Goal: Information Seeking & Learning: Learn about a topic

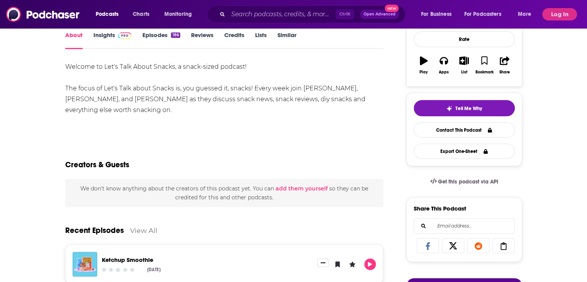
scroll to position [193, 0]
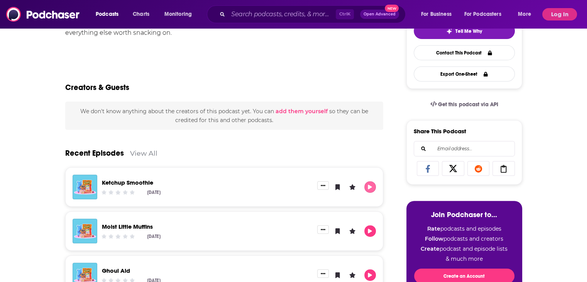
click at [373, 187] on icon "Play" at bounding box center [370, 187] width 4 height 5
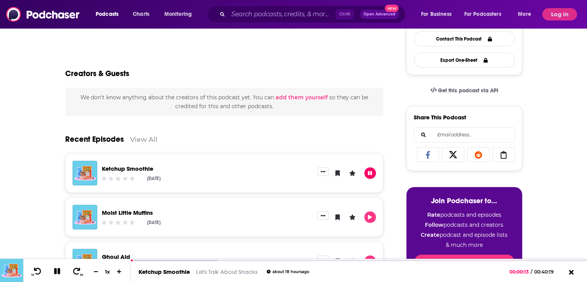
scroll to position [232, 0]
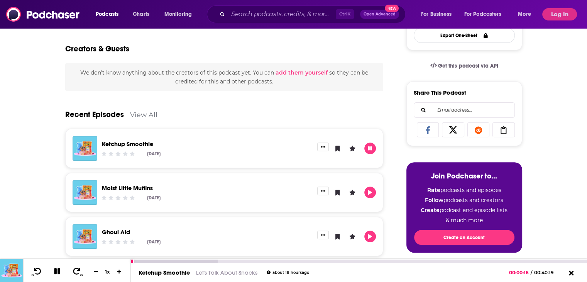
click at [60, 271] on icon at bounding box center [57, 271] width 9 height 7
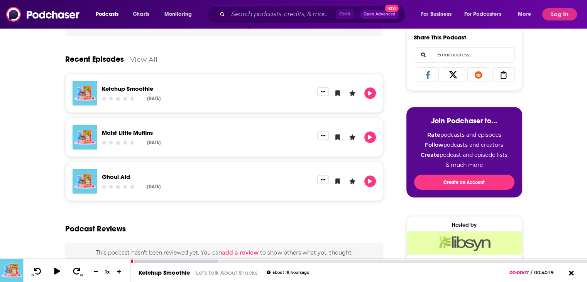
scroll to position [348, 0]
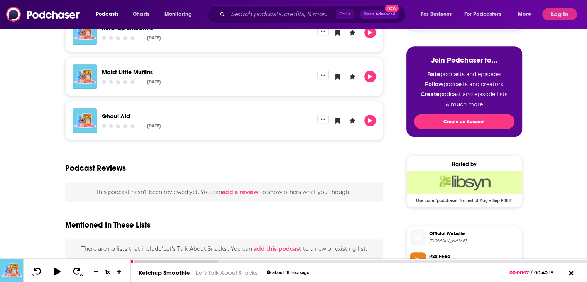
click at [60, 271] on icon at bounding box center [57, 271] width 10 height 8
click at [155, 260] on div at bounding box center [176, 261] width 91 height 3
click at [171, 260] on div at bounding box center [176, 261] width 91 height 3
click at [204, 260] on div at bounding box center [204, 261] width 147 height 3
click at [225, 260] on div at bounding box center [204, 261] width 147 height 3
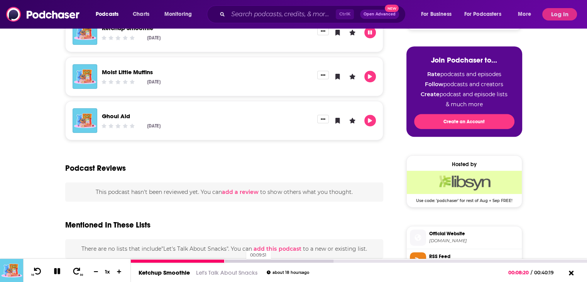
click at [243, 260] on div at bounding box center [232, 261] width 203 height 3
click at [251, 260] on div at bounding box center [232, 261] width 203 height 3
click at [263, 260] on div at bounding box center [232, 261] width 203 height 3
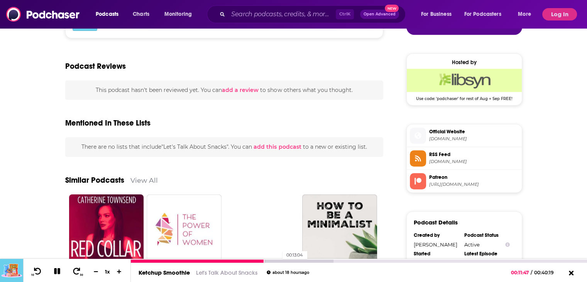
scroll to position [464, 0]
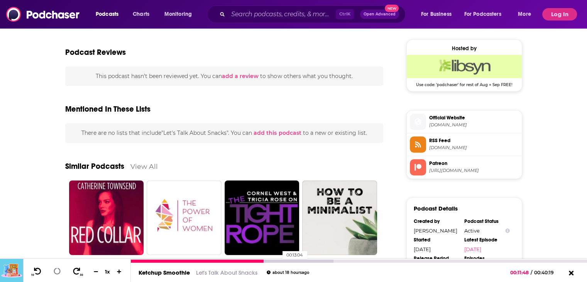
click at [278, 260] on div at bounding box center [232, 261] width 203 height 3
click at [348, 261] on div at bounding box center [260, 261] width 258 height 3
click at [354, 260] on div at bounding box center [288, 261] width 314 height 3
click at [365, 261] on div at bounding box center [288, 261] width 314 height 3
click at [377, 261] on div at bounding box center [288, 261] width 314 height 3
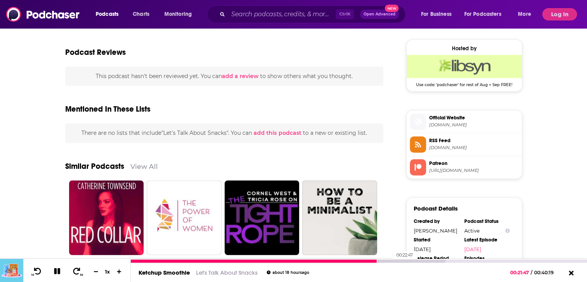
click at [389, 261] on div at bounding box center [288, 261] width 314 height 3
click at [401, 260] on div at bounding box center [316, 261] width 370 height 3
click at [414, 261] on div at bounding box center [316, 261] width 370 height 3
click at [426, 260] on div at bounding box center [316, 261] width 370 height 3
click at [437, 260] on div at bounding box center [316, 261] width 370 height 3
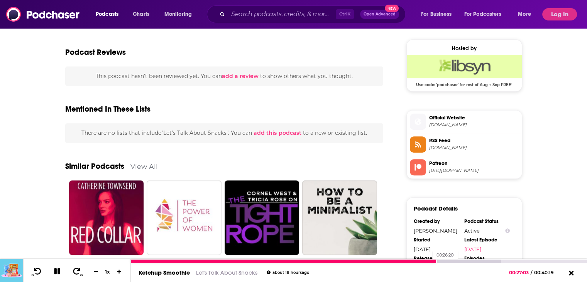
click at [429, 262] on div at bounding box center [284, 261] width 306 height 3
click at [403, 260] on div at bounding box center [280, 261] width 299 height 3
click at [79, 274] on icon at bounding box center [77, 271] width 10 height 8
click at [39, 271] on icon at bounding box center [38, 271] width 10 height 8
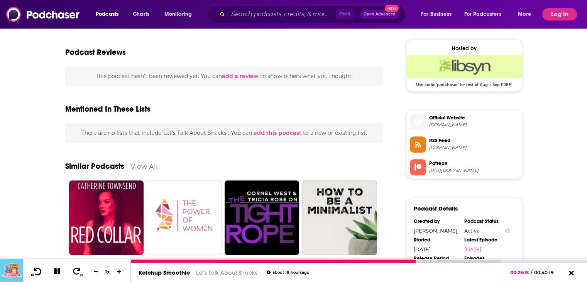
click at [38, 270] on icon at bounding box center [38, 271] width 10 height 8
click at [59, 272] on icon at bounding box center [57, 271] width 6 height 6
click at [57, 273] on icon at bounding box center [57, 271] width 10 height 8
click at [57, 273] on icon at bounding box center [57, 271] width 6 height 6
click at [55, 269] on icon at bounding box center [57, 271] width 7 height 8
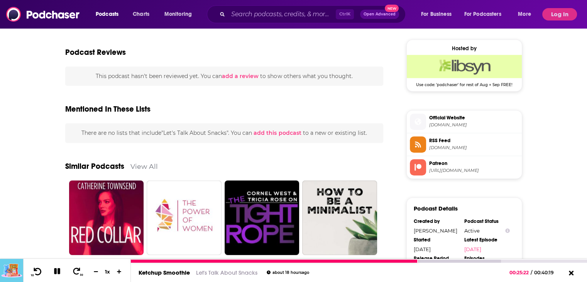
click at [34, 268] on icon at bounding box center [38, 271] width 10 height 8
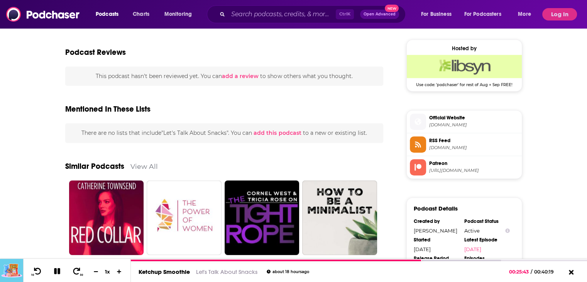
click at [6, 142] on div "About Insights Episodes 186 Reviews Credits Lists Similar Welcome to Let's Talk…" at bounding box center [293, 57] width 587 height 791
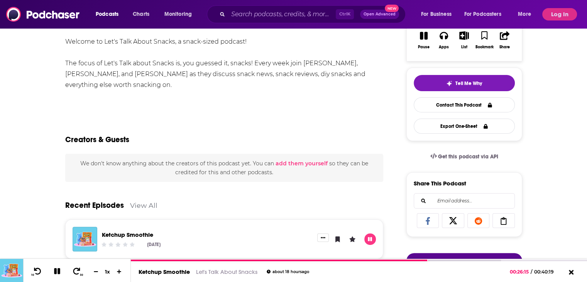
scroll to position [155, 0]
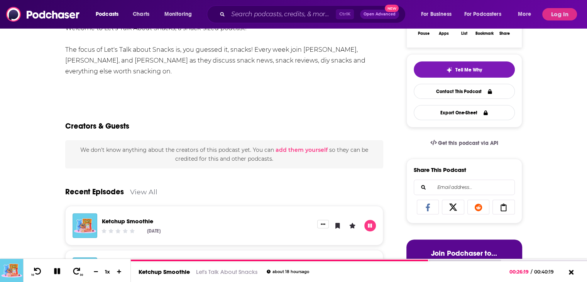
drag, startPoint x: 6, startPoint y: 35, endPoint x: 87, endPoint y: 1, distance: 87.7
drag, startPoint x: 39, startPoint y: 195, endPoint x: 42, endPoint y: 208, distance: 13.5
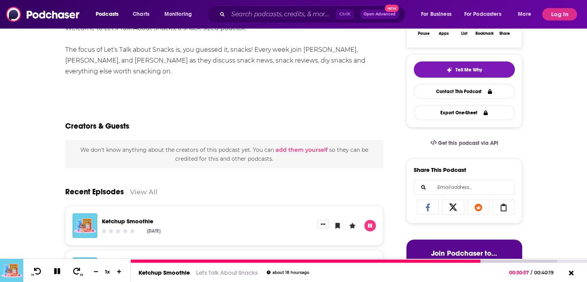
click at [58, 270] on icon at bounding box center [57, 271] width 6 height 6
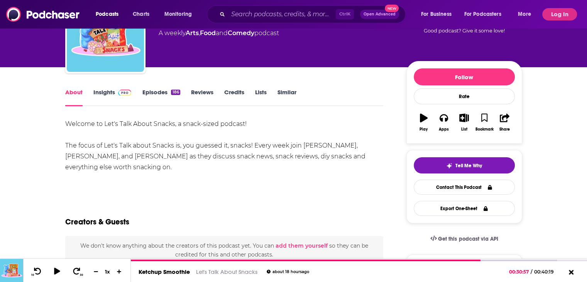
scroll to position [0, 0]
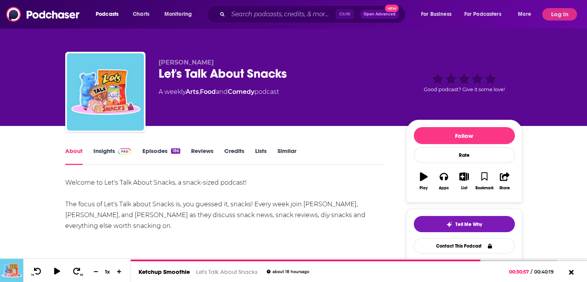
click at [105, 151] on link "Insights" at bounding box center [112, 156] width 38 height 18
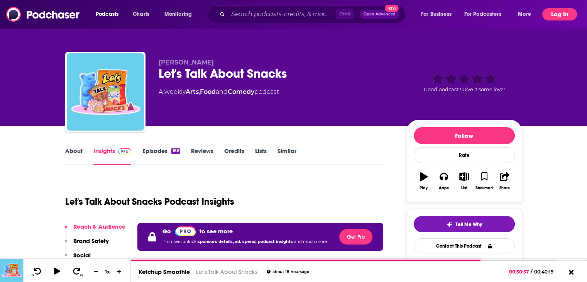
click at [560, 12] on button "Log In" at bounding box center [560, 14] width 35 height 12
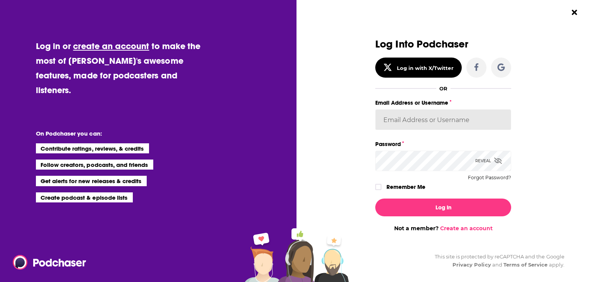
type input "[EMAIL_ADDRESS][DOMAIN_NAME]"
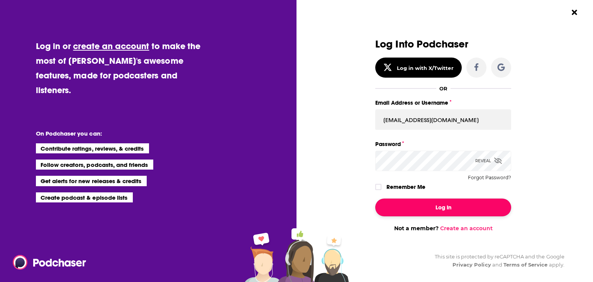
click at [442, 205] on button "Log In" at bounding box center [443, 208] width 136 height 18
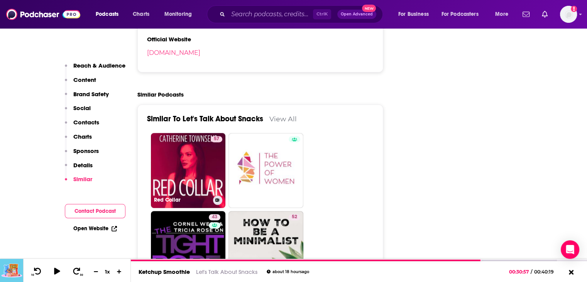
scroll to position [1197, 0]
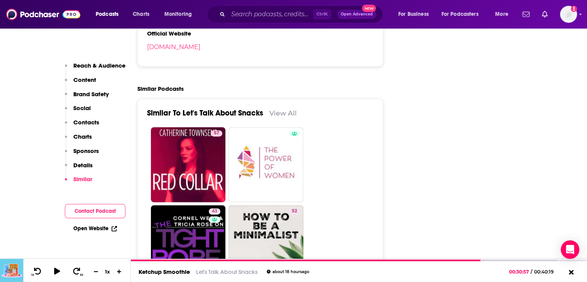
drag, startPoint x: 0, startPoint y: 150, endPoint x: 5, endPoint y: 147, distance: 5.6
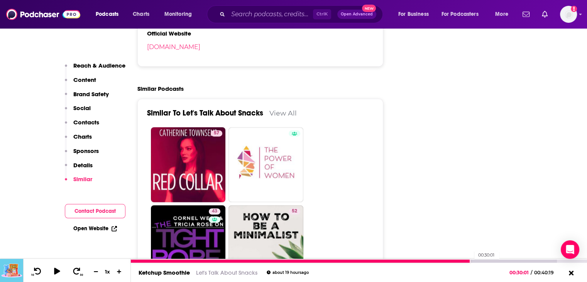
click at [471, 260] on div at bounding box center [301, 261] width 340 height 3
click at [449, 261] on div at bounding box center [301, 261] width 340 height 3
click at [437, 262] on div at bounding box center [290, 261] width 318 height 3
click at [428, 261] on div at bounding box center [284, 261] width 307 height 3
click at [420, 261] on div at bounding box center [279, 261] width 297 height 3
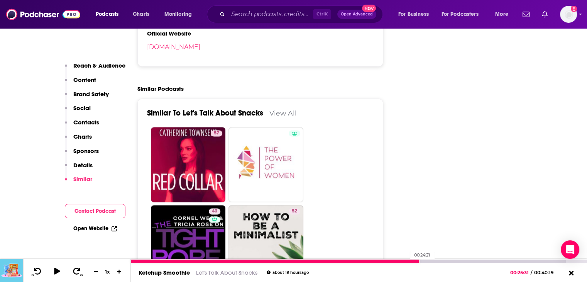
click at [406, 261] on div at bounding box center [275, 261] width 289 height 3
click at [57, 270] on icon at bounding box center [57, 271] width 7 height 8
click at [60, 272] on icon at bounding box center [57, 271] width 9 height 7
click at [59, 272] on icon at bounding box center [57, 271] width 7 height 8
click at [59, 272] on icon at bounding box center [57, 271] width 6 height 6
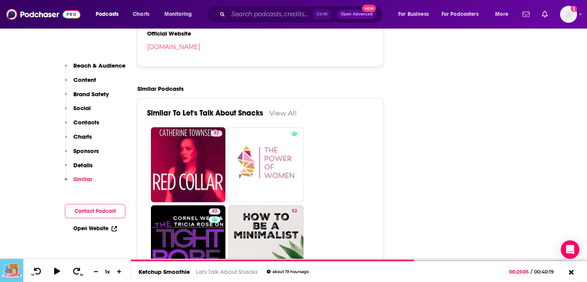
scroll to position [1275, 0]
